Goal: Check status: Check status

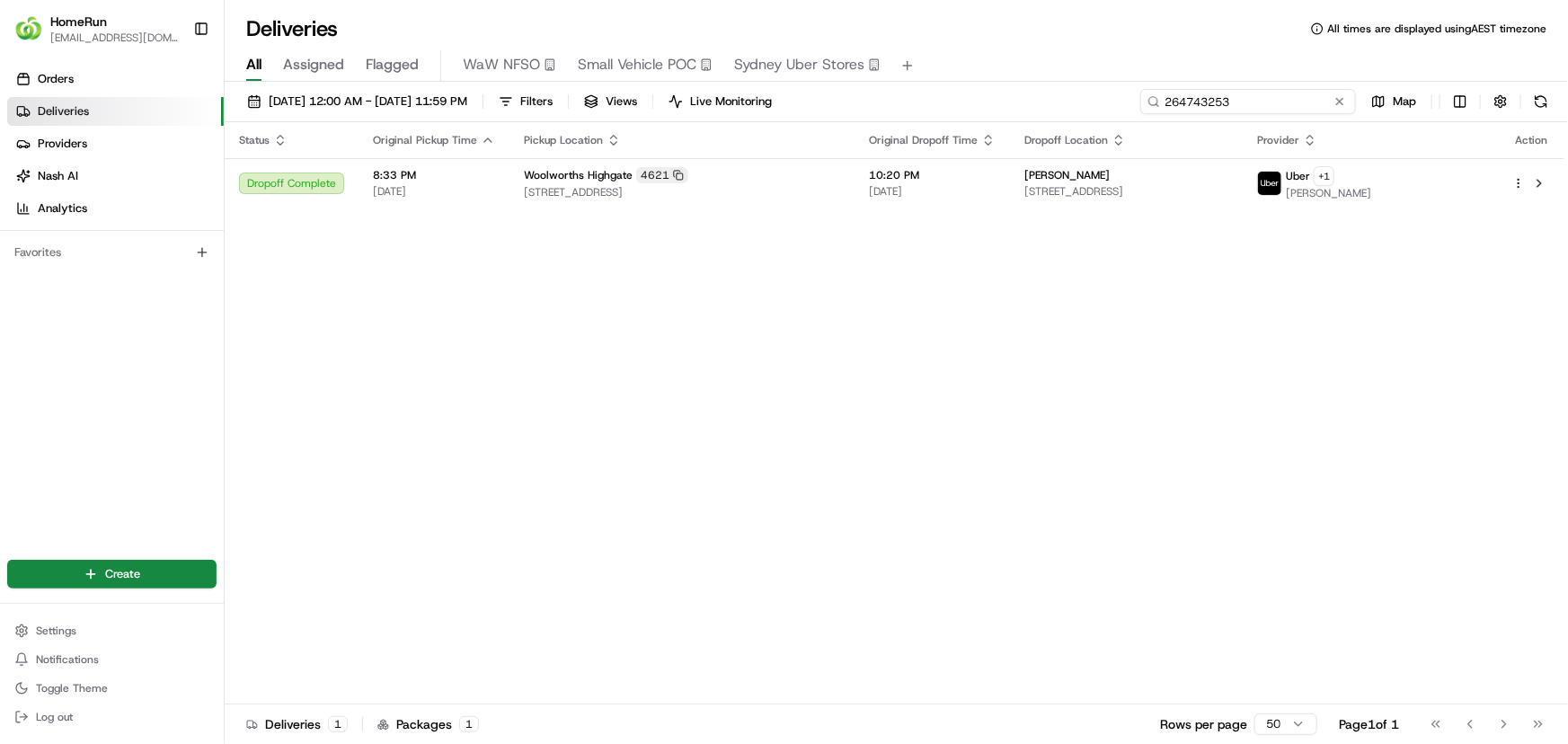
drag, startPoint x: 1129, startPoint y: 94, endPoint x: 980, endPoint y: 79, distance: 149.8
click at [980, 79] on div "Deliveries All times are displayed using AEST timezone All Assigned Flagged WaW…" at bounding box center [897, 372] width 1344 height 744
paste input "5335927"
type input "265335927"
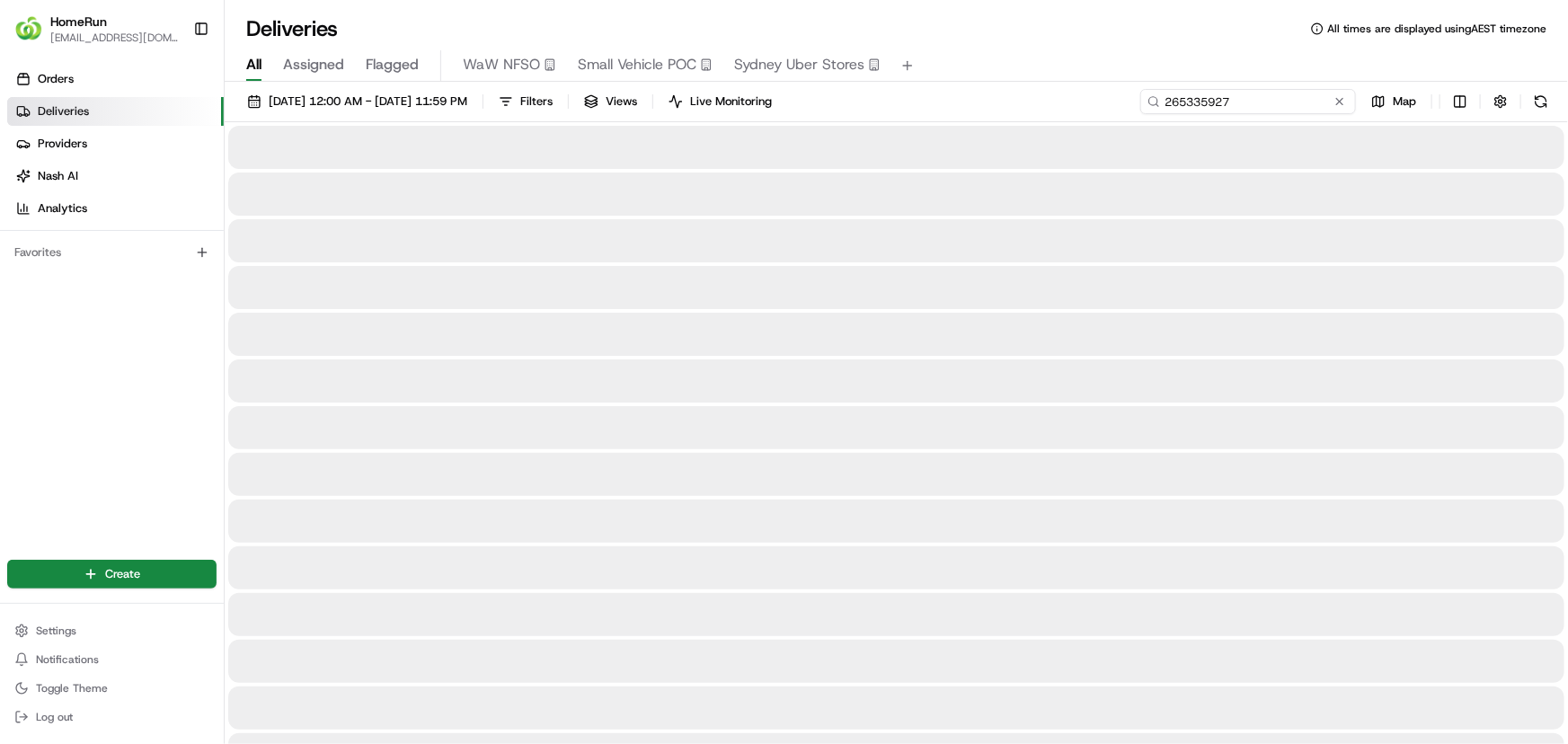
click at [1279, 92] on input "265335927" at bounding box center [1248, 101] width 215 height 25
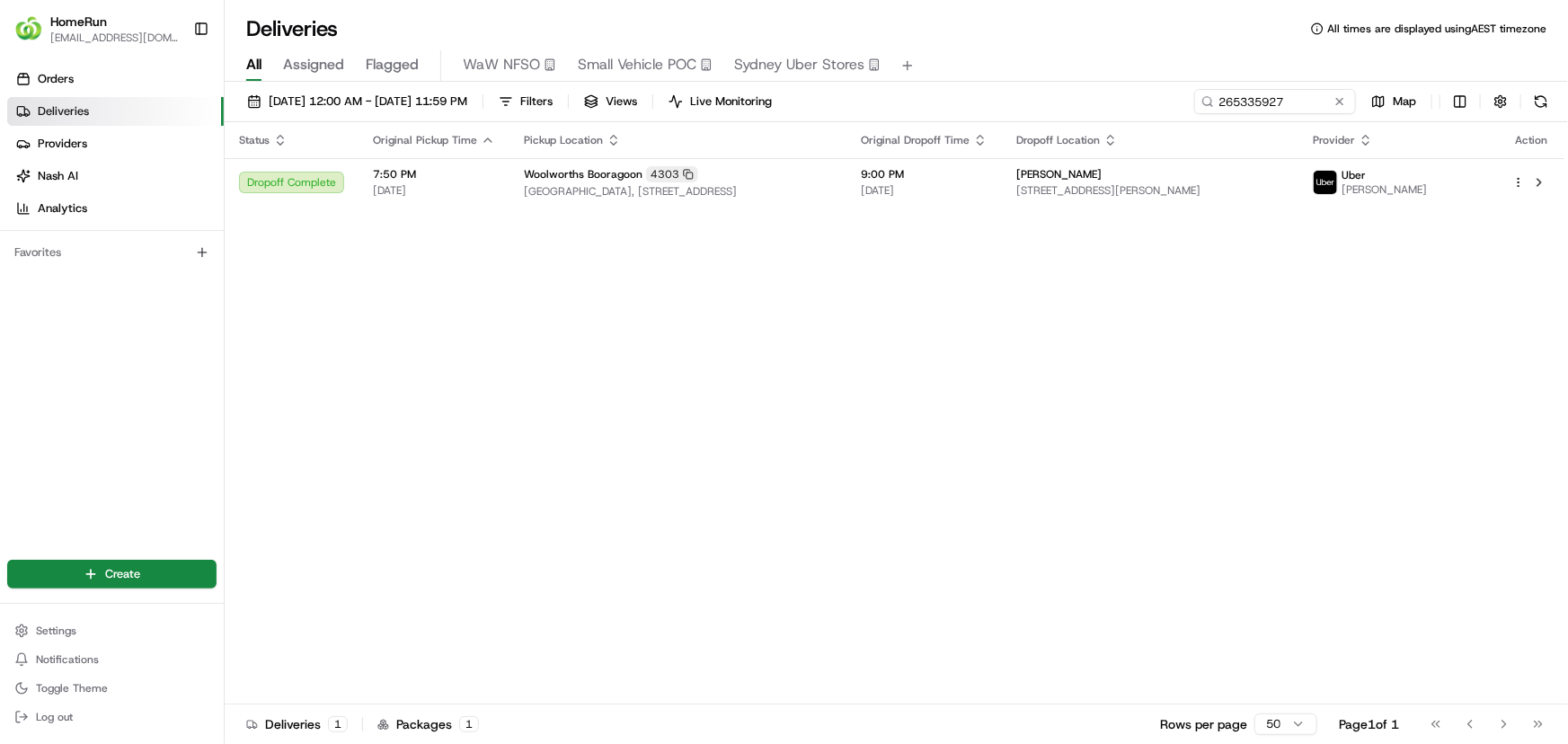
click at [827, 207] on div "Status Original Pickup Time Pickup Location Original Dropoff Time Dropoff Locat…" at bounding box center [895, 413] width 1340 height 583
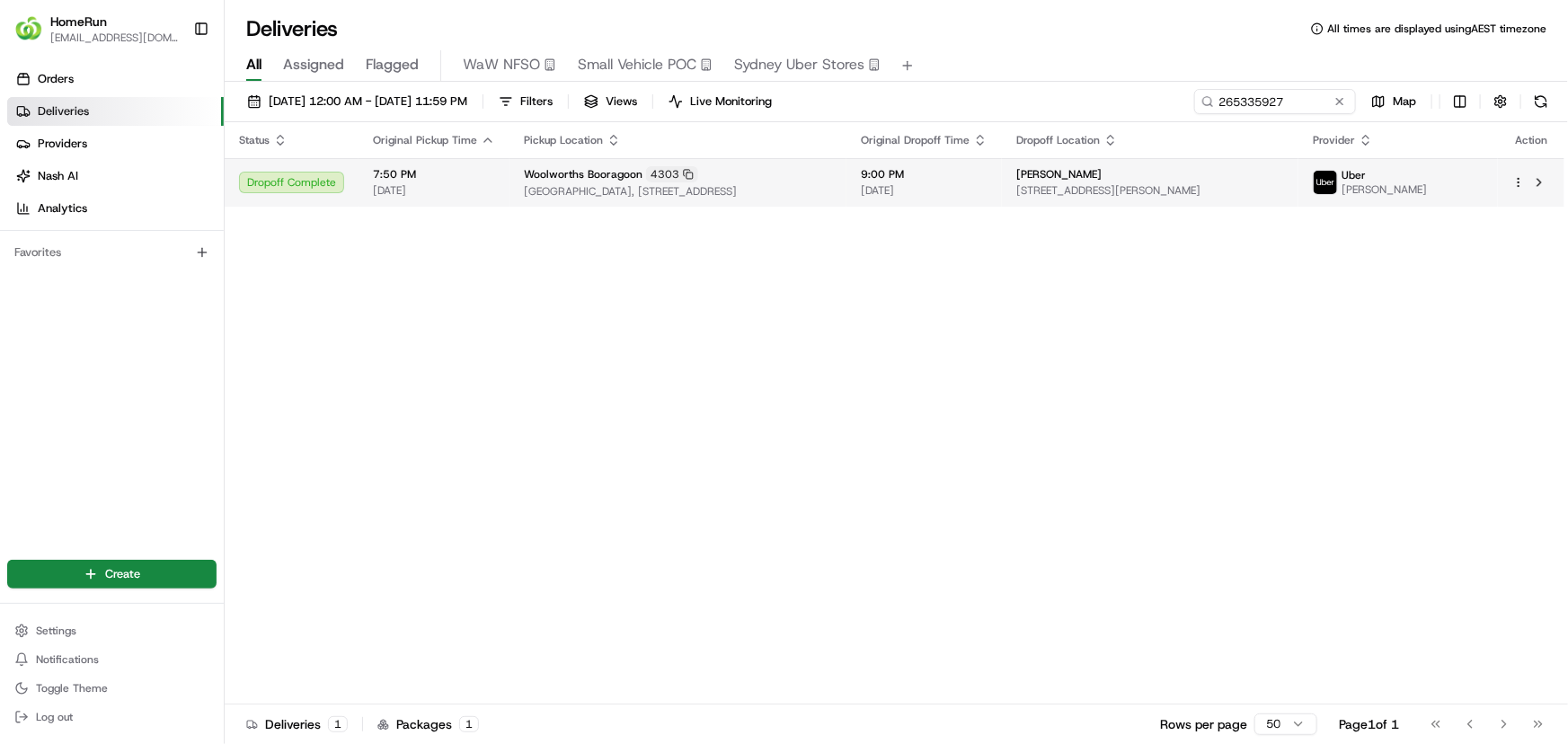
click at [826, 199] on td "Woolworths Booragoon [GEOGRAPHIC_DATA], [STREET_ADDRESS]" at bounding box center [677, 182] width 337 height 49
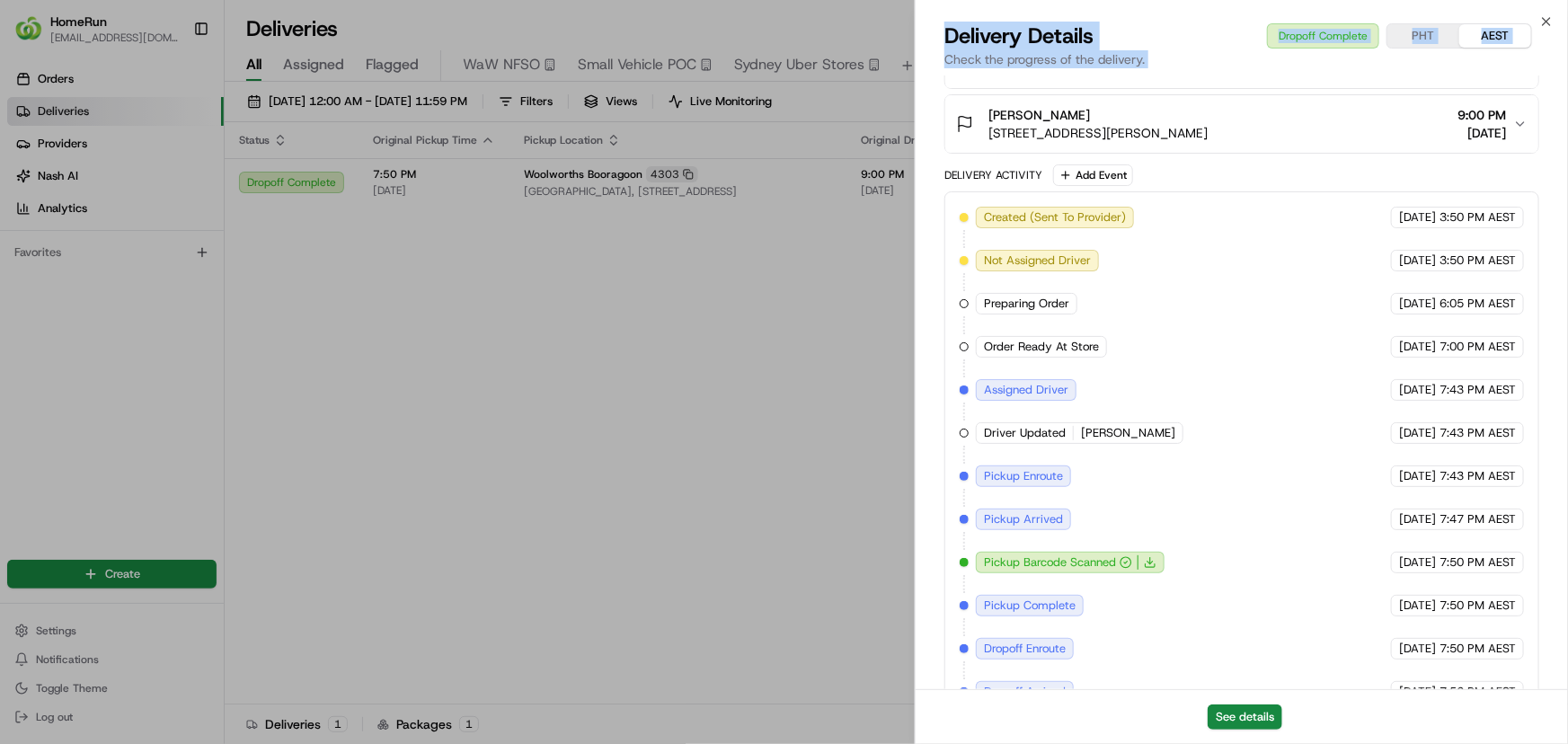
scroll to position [692, 0]
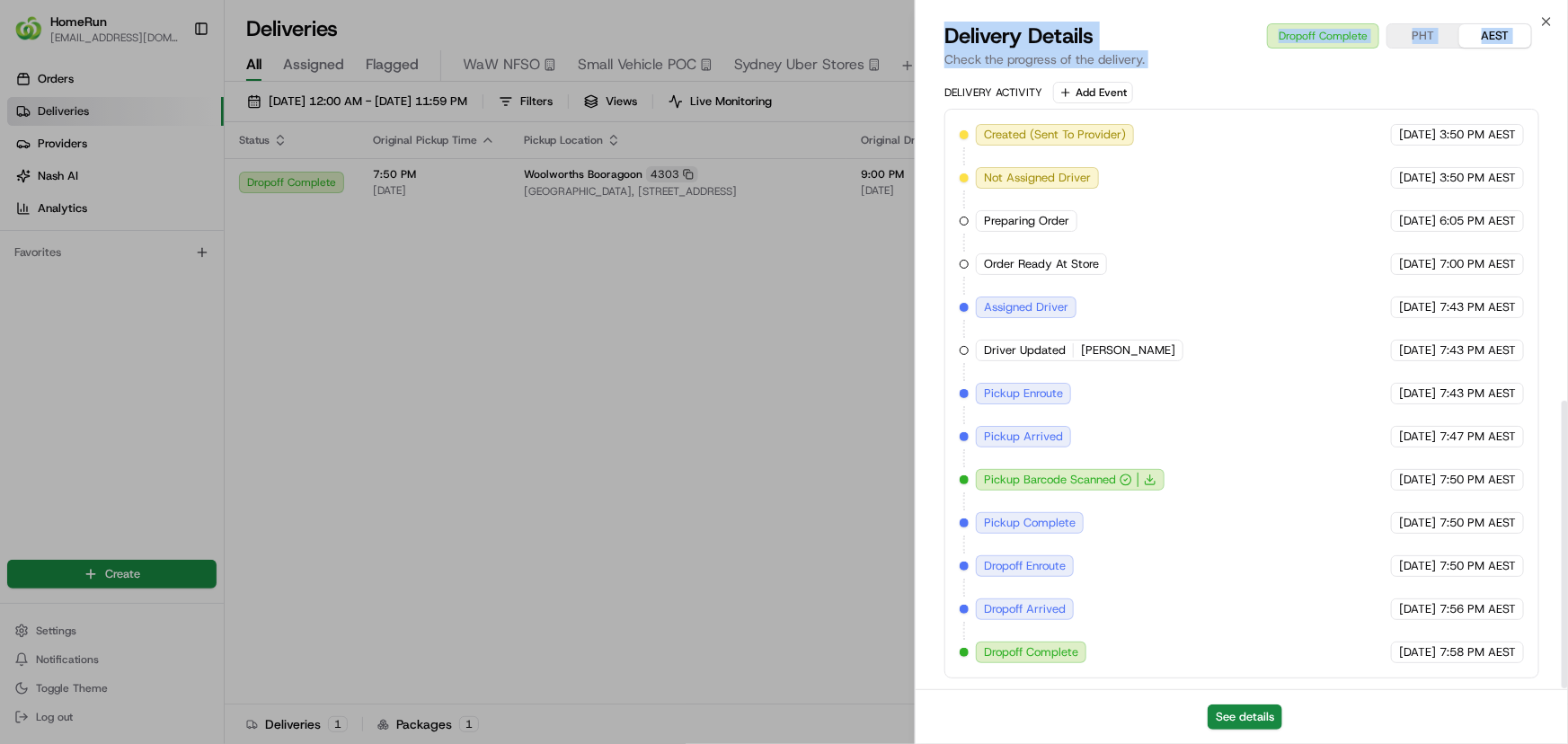
drag, startPoint x: 1418, startPoint y: 643, endPoint x: 1440, endPoint y: 782, distance: 140.7
click at [1440, 743] on html "HomeRun [EMAIL_ADDRESS][DOMAIN_NAME] Toggle Sidebar Orders Deliveries Providers…" at bounding box center [784, 372] width 1568 height 744
